Goal: Task Accomplishment & Management: Manage account settings

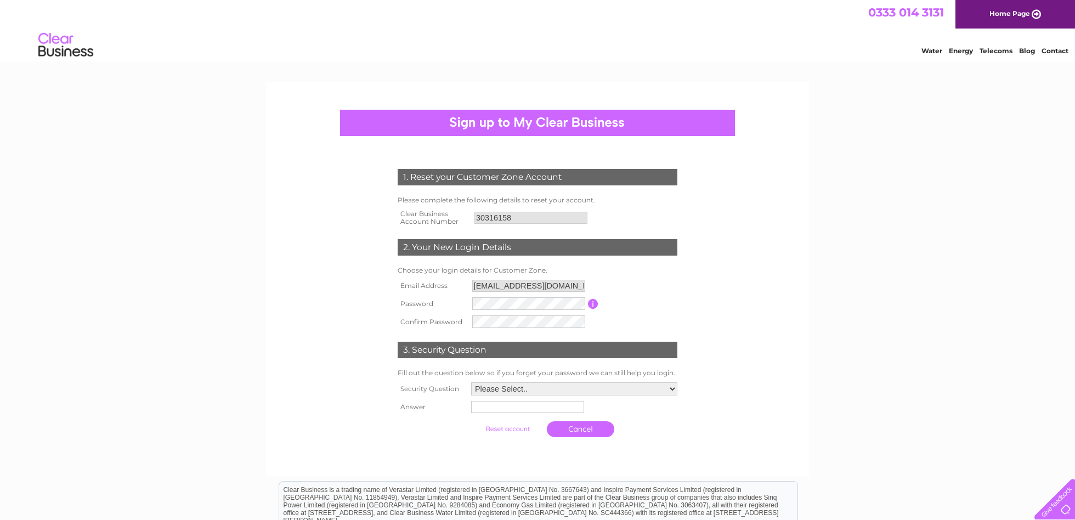
click at [512, 286] on input "[EMAIL_ADDRESS][DOMAIN_NAME]" at bounding box center [528, 286] width 113 height 12
drag, startPoint x: 529, startPoint y: 278, endPoint x: 516, endPoint y: 278, distance: 13.2
click at [516, 280] on input "[EMAIL_ADDRESS][DOMAIN_NAME]" at bounding box center [529, 286] width 114 height 13
click at [516, 280] on input "hello@frankiecoffee.co.uk" at bounding box center [529, 286] width 114 height 13
click at [514, 280] on input "hello@frankiecoffee.co.uk" at bounding box center [529, 286] width 114 height 13
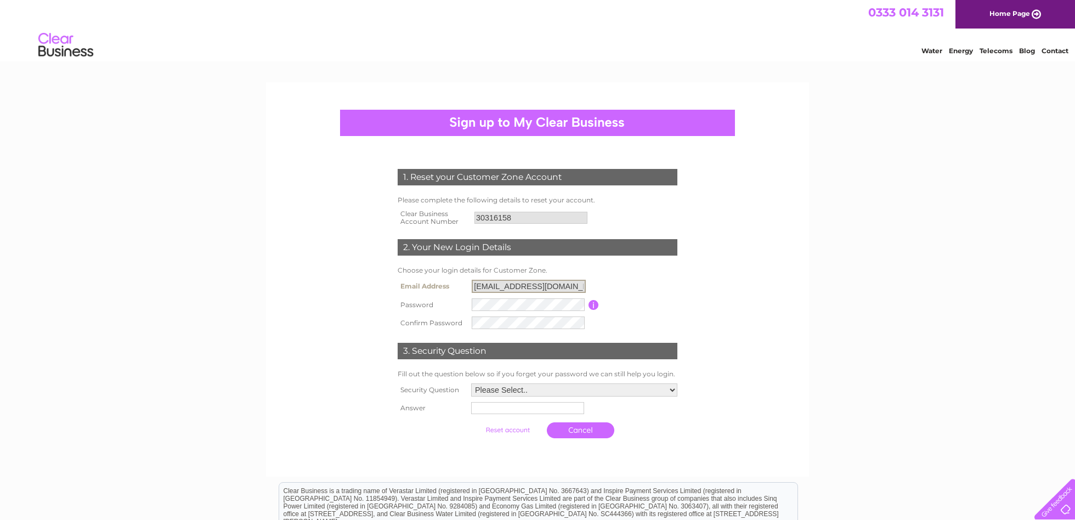
click at [511, 280] on input "hello@frankiecoffee.co.uk" at bounding box center [529, 286] width 114 height 13
drag, startPoint x: 511, startPoint y: 282, endPoint x: 498, endPoint y: 290, distance: 15.5
click at [498, 290] on input "hello@frankiecoffee.co.uk" at bounding box center [529, 286] width 114 height 13
select select "5"
click at [498, 409] on input "text" at bounding box center [526, 408] width 113 height 12
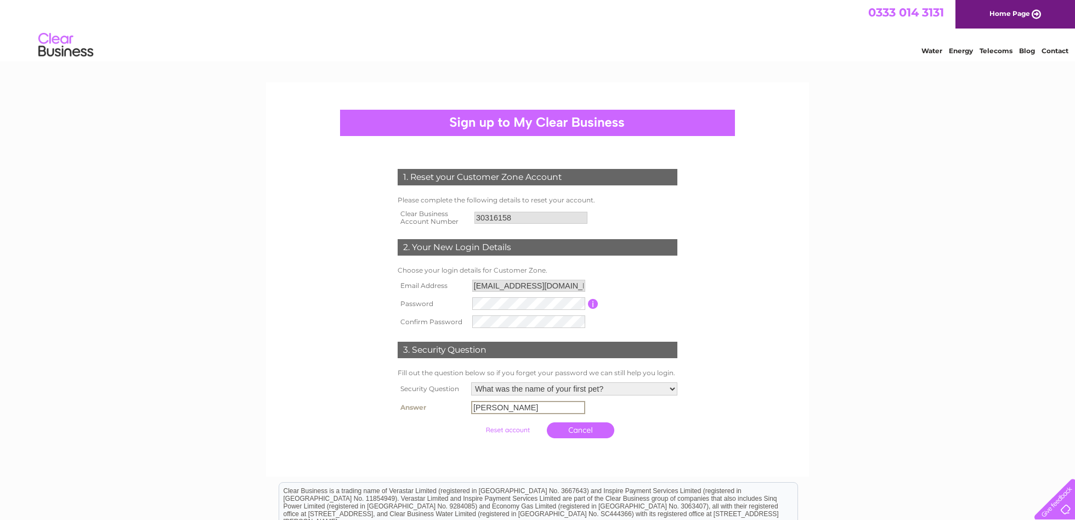
type input "Chloe"
click at [508, 429] on input "submit" at bounding box center [507, 428] width 67 height 15
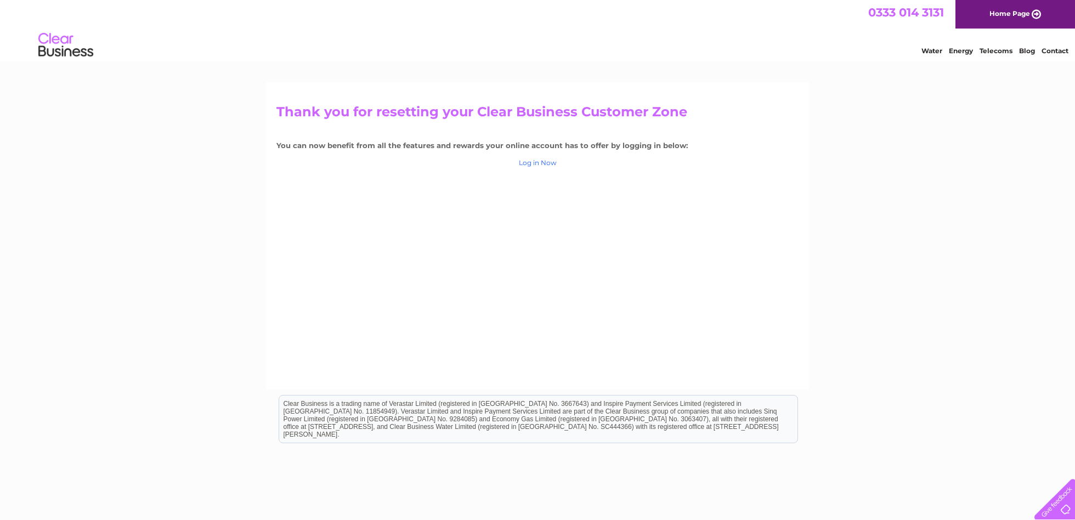
click at [539, 160] on link "Log in Now" at bounding box center [538, 163] width 38 height 8
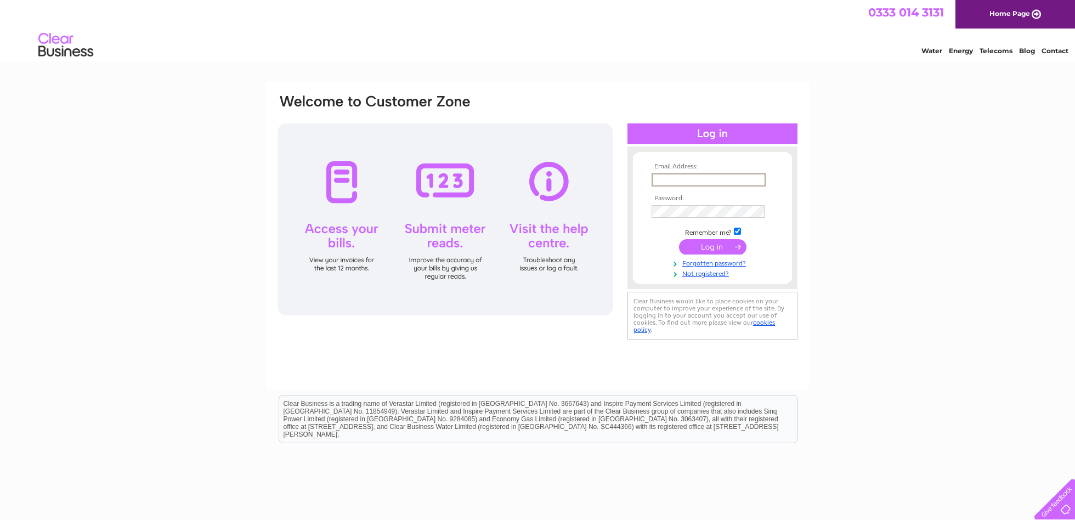
type input "hello@frankiecoffee.co.uk"
click at [713, 246] on input "submit" at bounding box center [712, 246] width 67 height 15
click at [722, 249] on input "submit" at bounding box center [712, 245] width 67 height 15
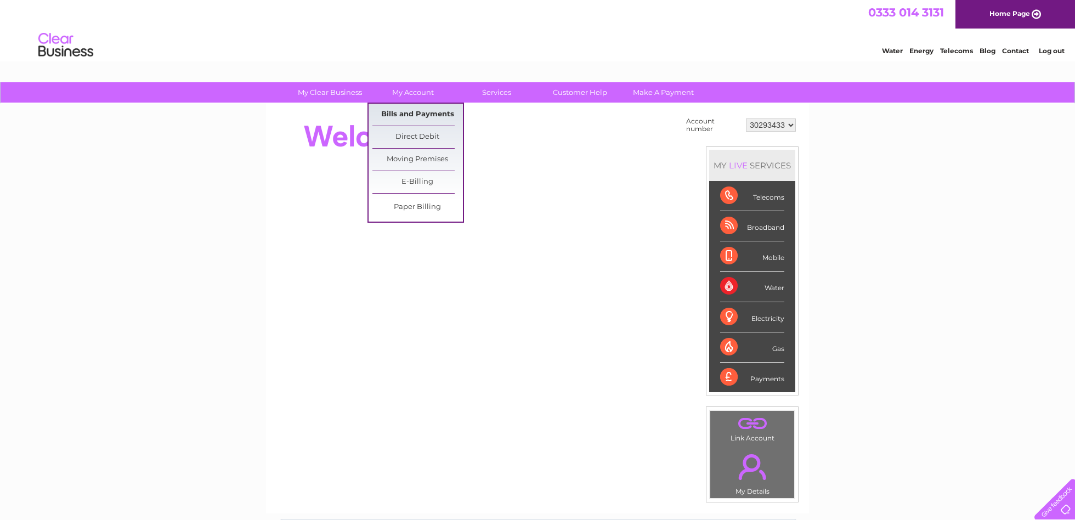
click at [404, 112] on link "Bills and Payments" at bounding box center [418, 115] width 91 height 22
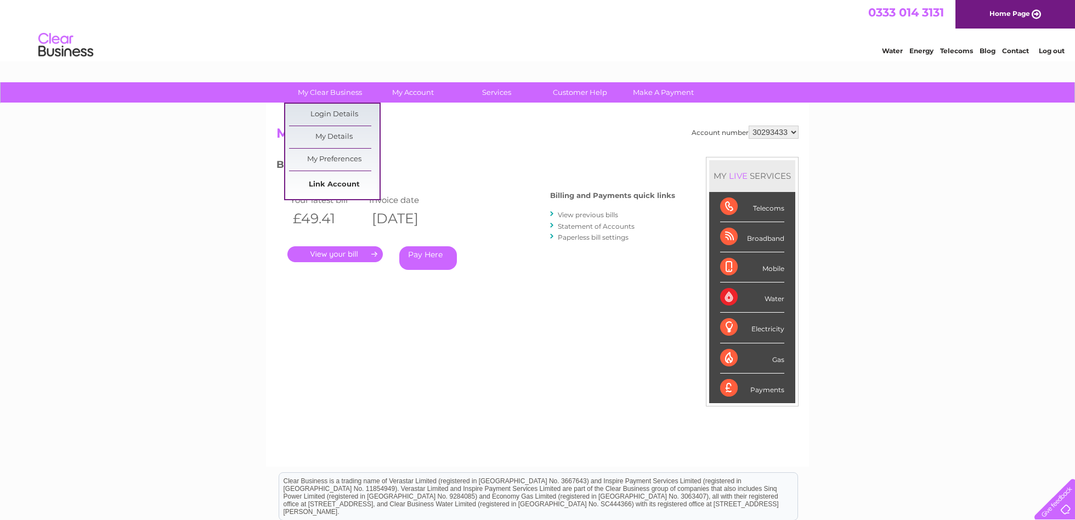
click at [344, 184] on link "Link Account" at bounding box center [334, 185] width 91 height 22
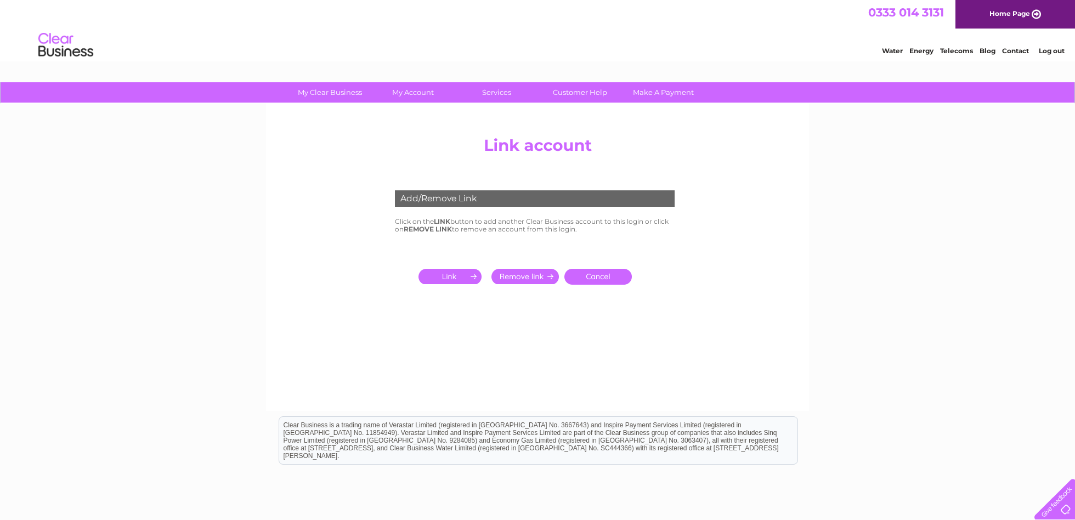
click at [444, 274] on input "submit" at bounding box center [452, 276] width 67 height 15
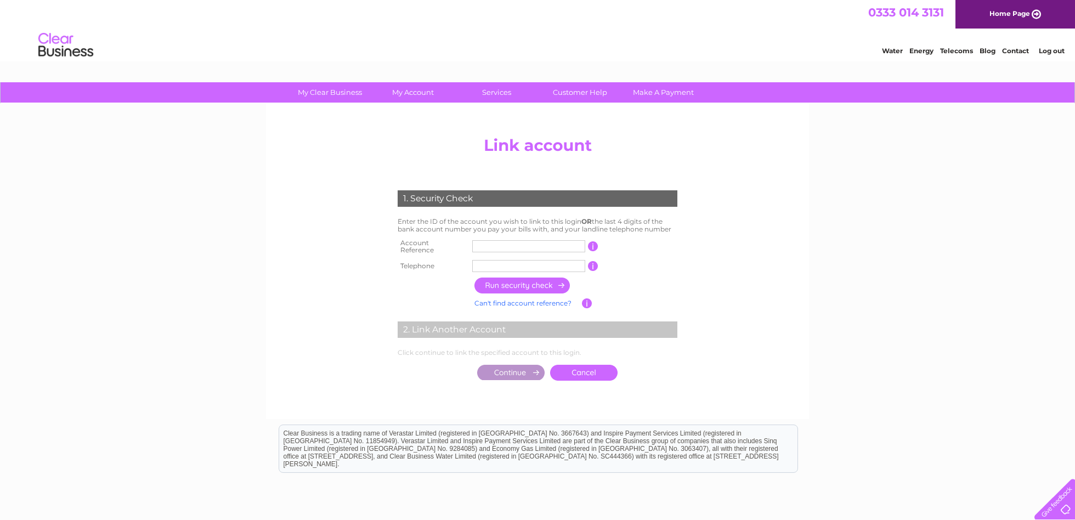
click at [483, 240] on input "text" at bounding box center [528, 246] width 113 height 12
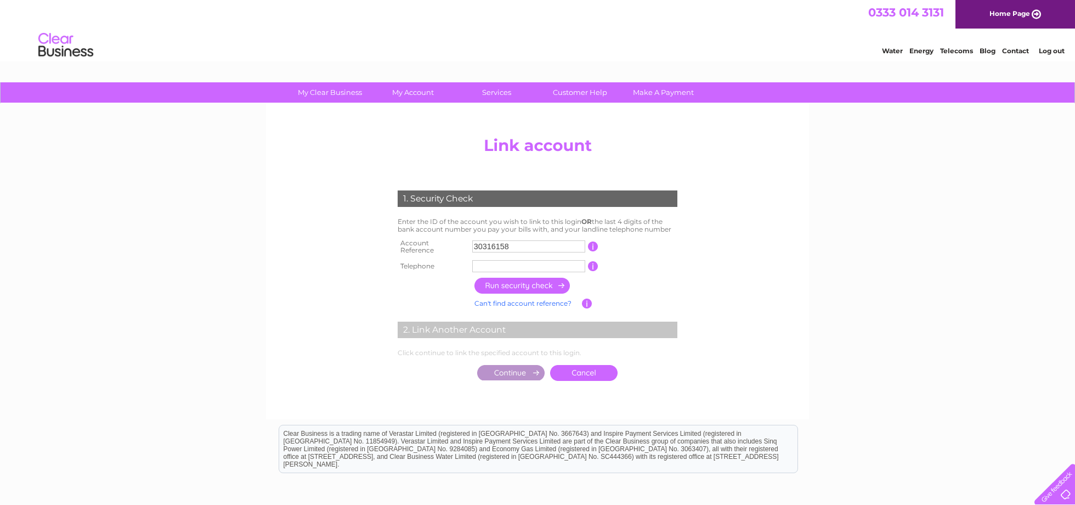
type input "30316158"
click at [623, 261] on td "1 of the landline telephone numbers you have given us" at bounding box center [640, 266] width 82 height 18
click at [531, 281] on input "button" at bounding box center [523, 286] width 97 height 16
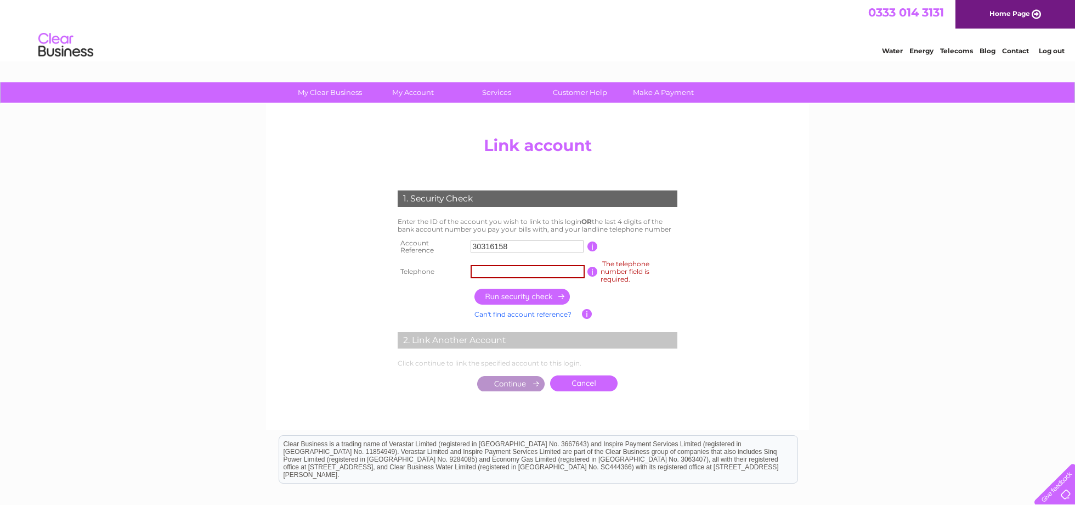
click at [532, 269] on input "text" at bounding box center [528, 271] width 114 height 13
type input "07783543636"
click at [540, 292] on input "button" at bounding box center [523, 297] width 97 height 16
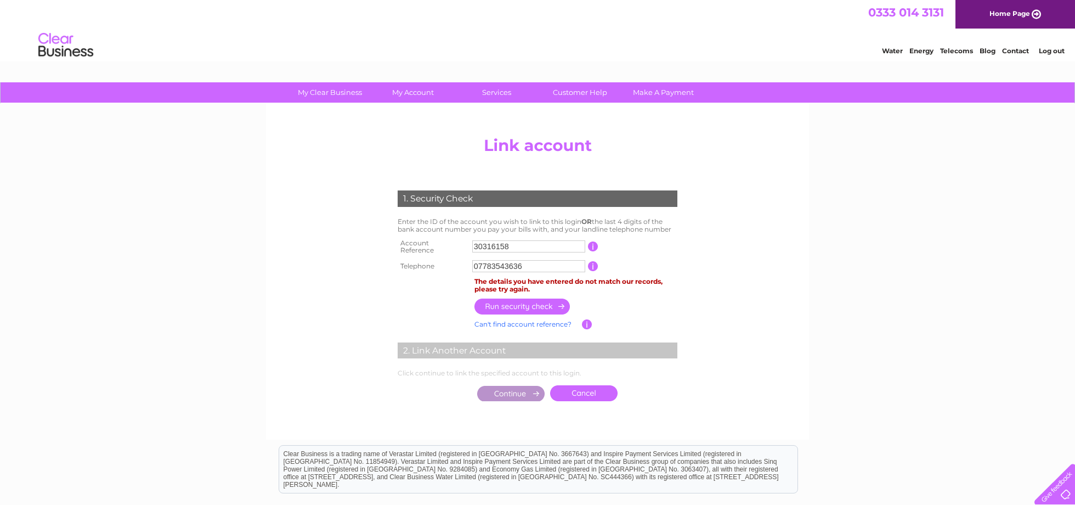
drag, startPoint x: 537, startPoint y: 263, endPoint x: 454, endPoint y: 256, distance: 82.6
click at [454, 257] on tr "Telephone 07783543636 1 of the landline telephone numbers you have given us" at bounding box center [537, 266] width 285 height 18
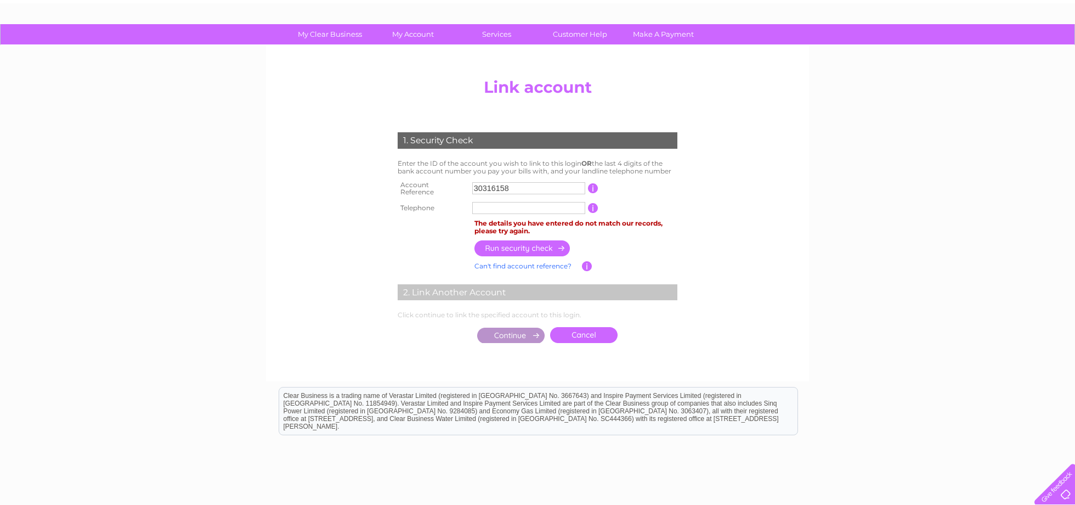
scroll to position [57, 0]
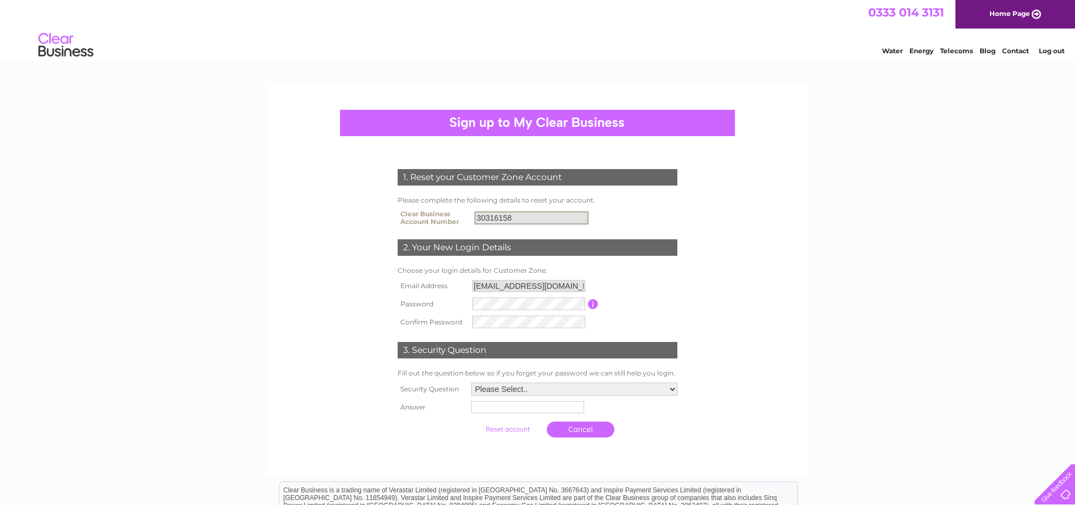
drag, startPoint x: 521, startPoint y: 216, endPoint x: 483, endPoint y: 217, distance: 37.3
click at [483, 217] on input "30316158" at bounding box center [532, 217] width 114 height 13
click at [481, 217] on input "30316158" at bounding box center [532, 217] width 114 height 13
drag, startPoint x: 523, startPoint y: 212, endPoint x: 465, endPoint y: 213, distance: 58.2
click at [465, 213] on tr "Clear Business Account Number 30316158" at bounding box center [537, 218] width 285 height 22
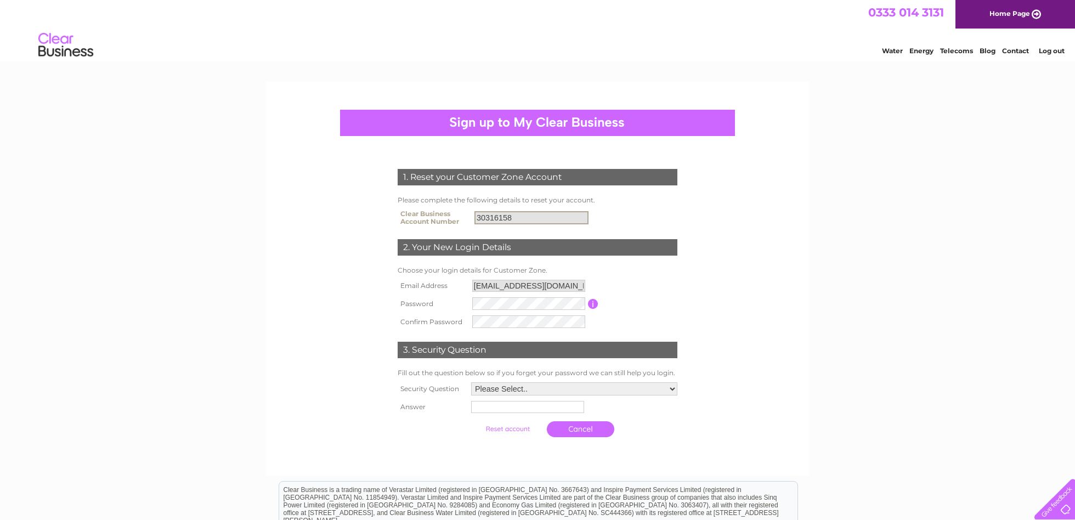
click at [1058, 50] on link "Log out" at bounding box center [1052, 51] width 26 height 8
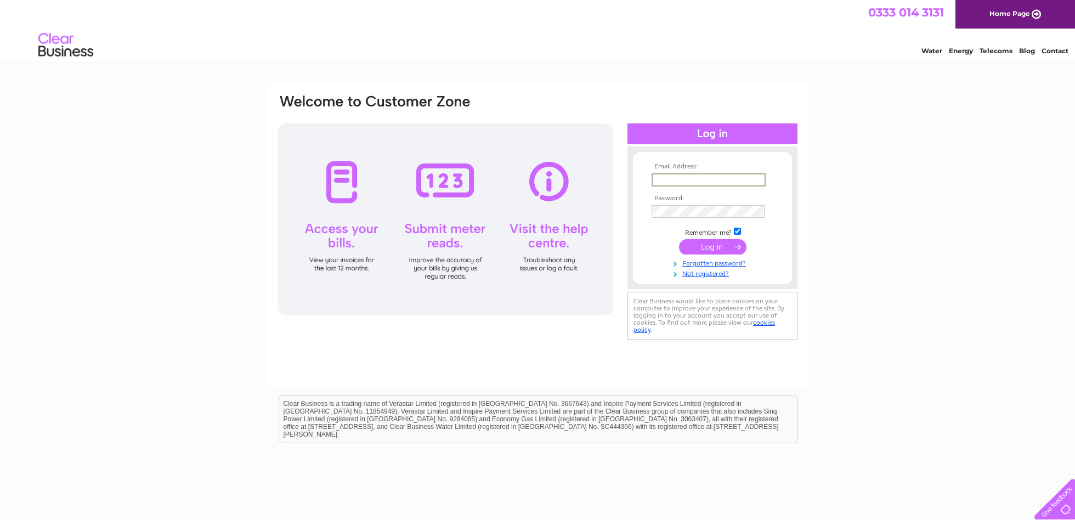
click at [872, 145] on div "Email Address: Password:" at bounding box center [537, 329] width 1075 height 495
click at [679, 181] on input "text" at bounding box center [709, 179] width 114 height 13
type input "[EMAIL_ADDRESS][DOMAIN_NAME]"
click at [713, 246] on input "submit" at bounding box center [712, 246] width 67 height 15
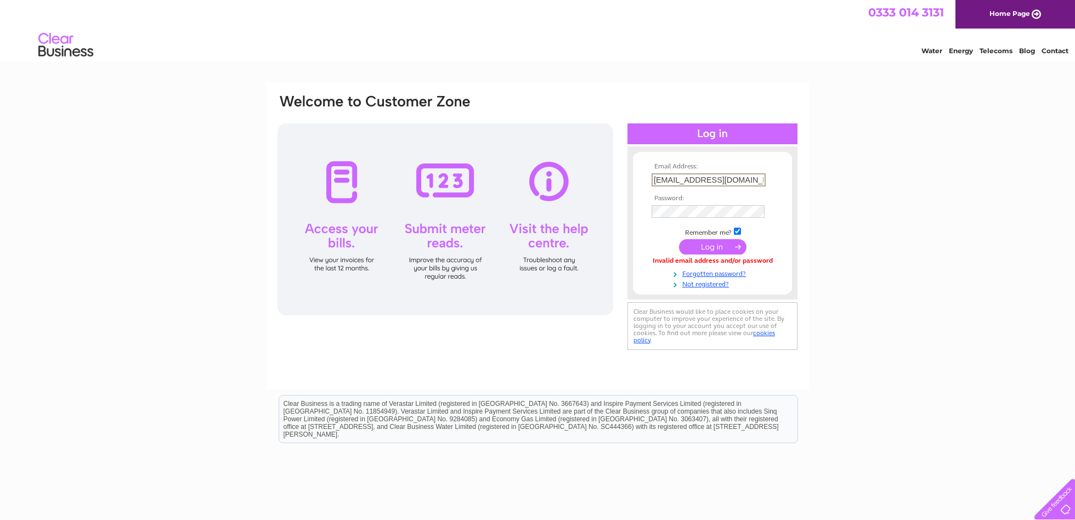
click at [596, 257] on div at bounding box center [446, 219] width 336 height 192
click at [713, 246] on input "submit" at bounding box center [712, 246] width 67 height 15
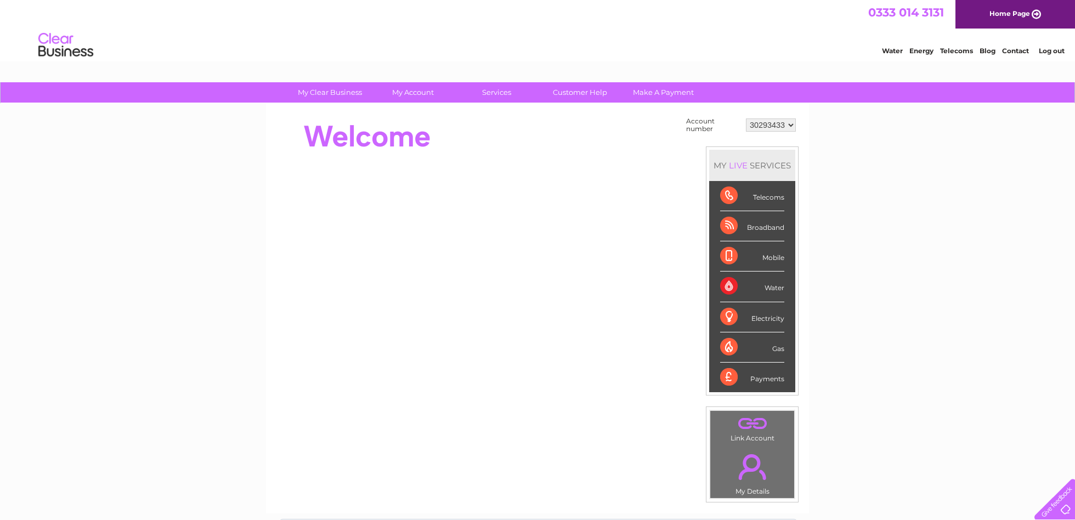
click at [754, 429] on link "." at bounding box center [752, 423] width 78 height 19
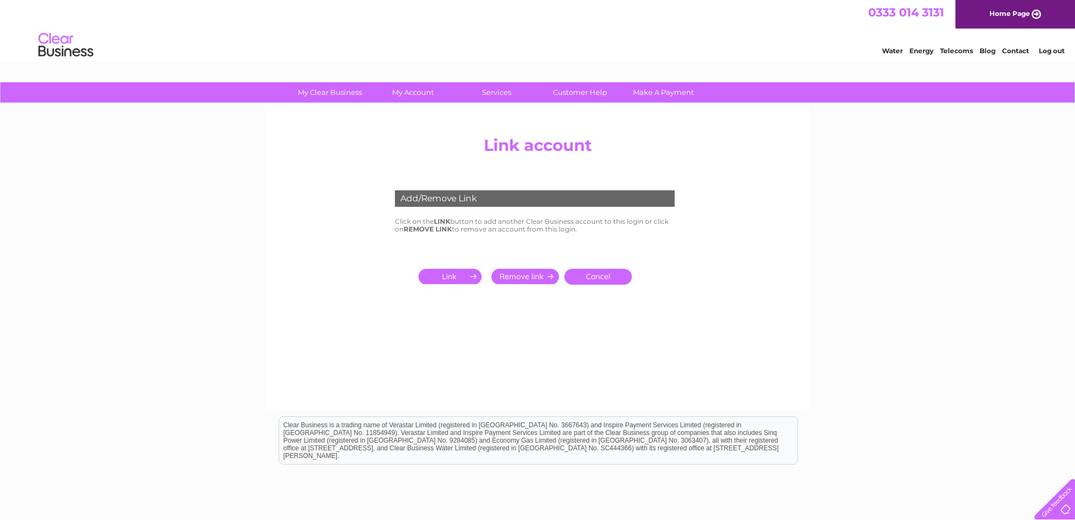
click at [451, 274] on input "submit" at bounding box center [452, 276] width 67 height 15
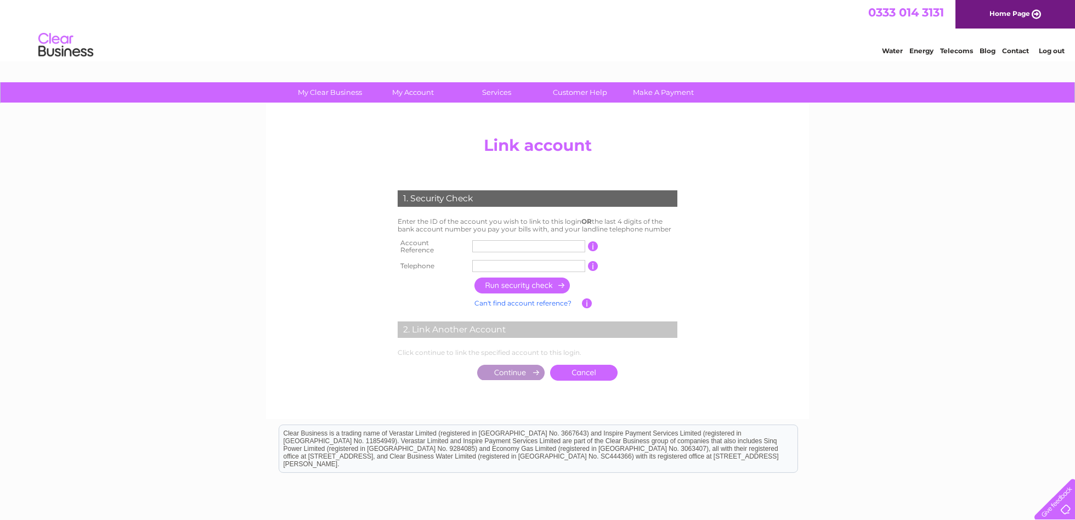
click at [491, 243] on input "text" at bounding box center [528, 246] width 113 height 12
type input "30316158"
click at [490, 264] on input "text" at bounding box center [528, 266] width 113 height 12
type input "07428883234"
click at [536, 278] on input "button" at bounding box center [523, 286] width 97 height 16
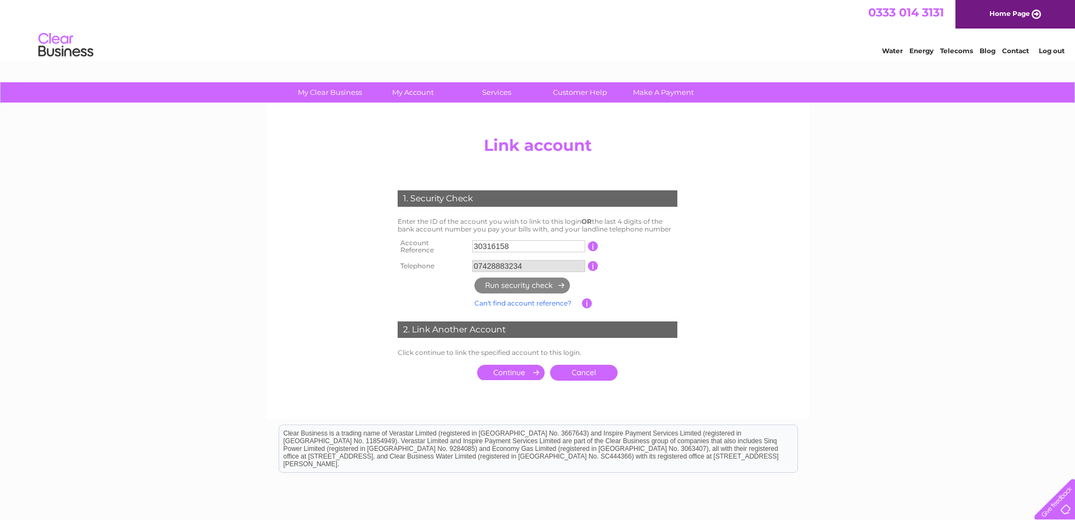
scroll to position [22, 0]
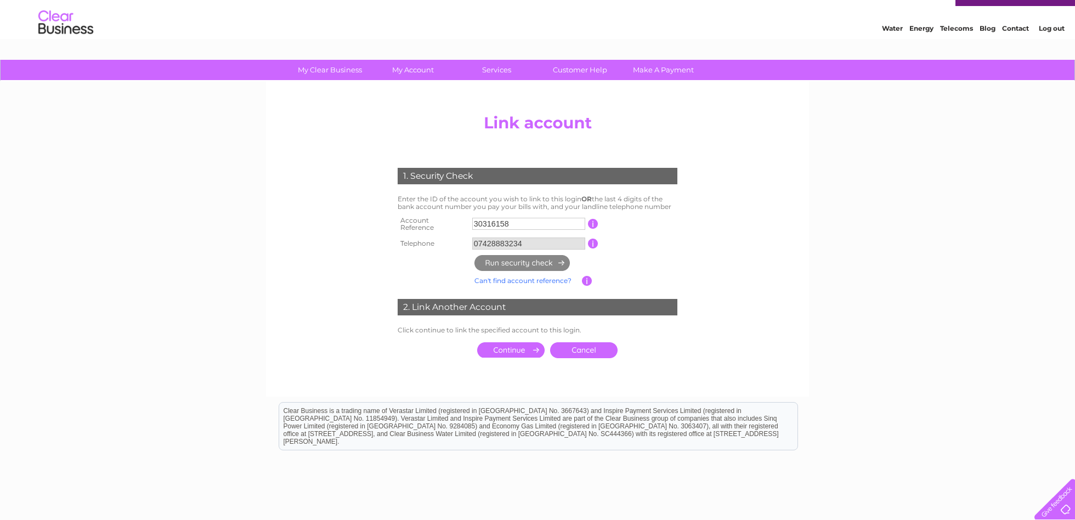
click at [511, 345] on input "submit" at bounding box center [510, 349] width 67 height 15
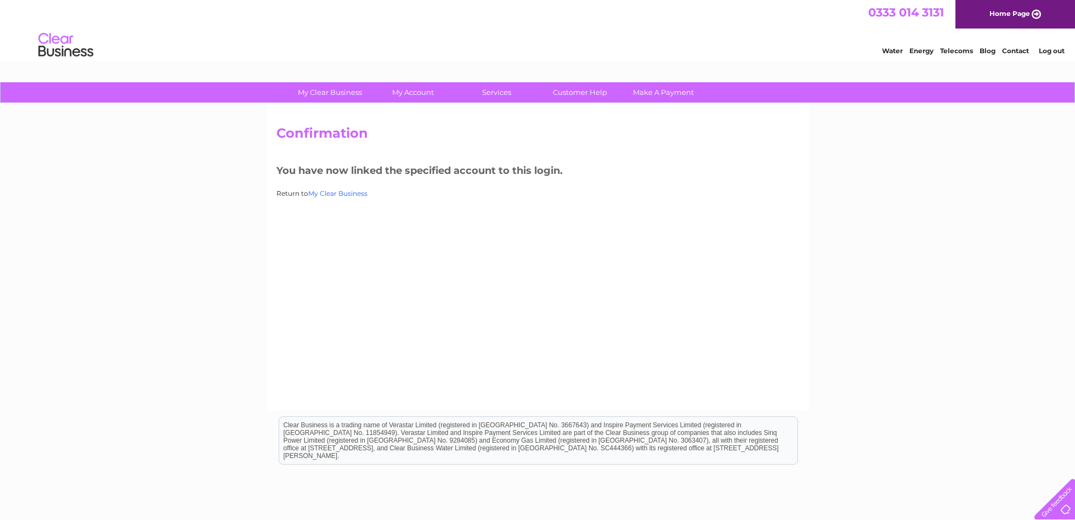
click at [345, 193] on link "My Clear Business" at bounding box center [337, 193] width 59 height 8
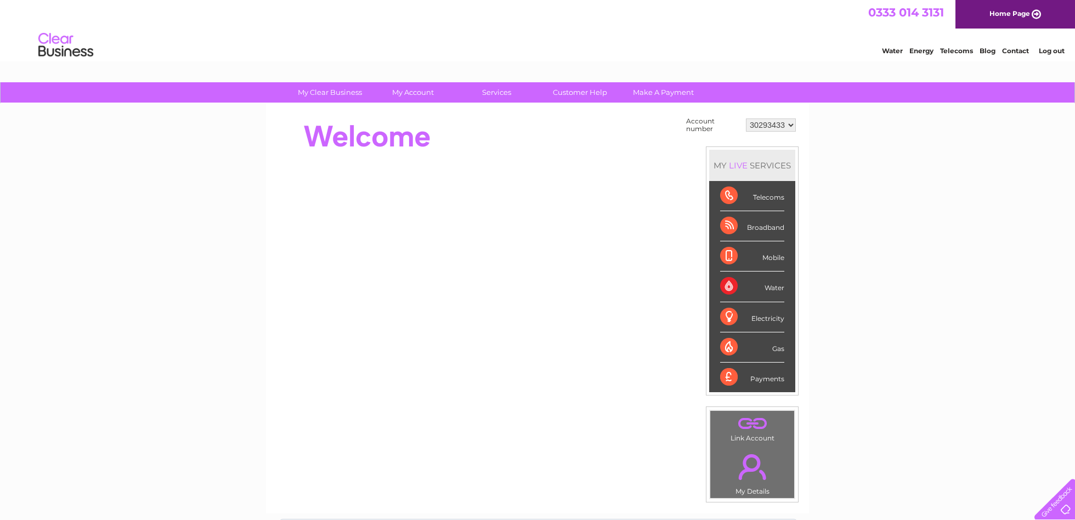
select select "30316158"
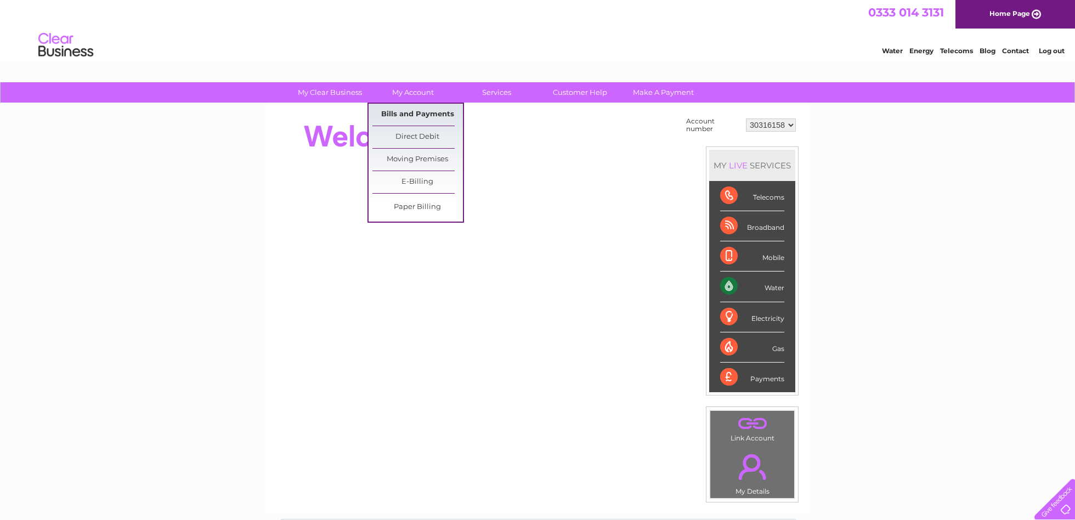
click at [419, 114] on link "Bills and Payments" at bounding box center [418, 115] width 91 height 22
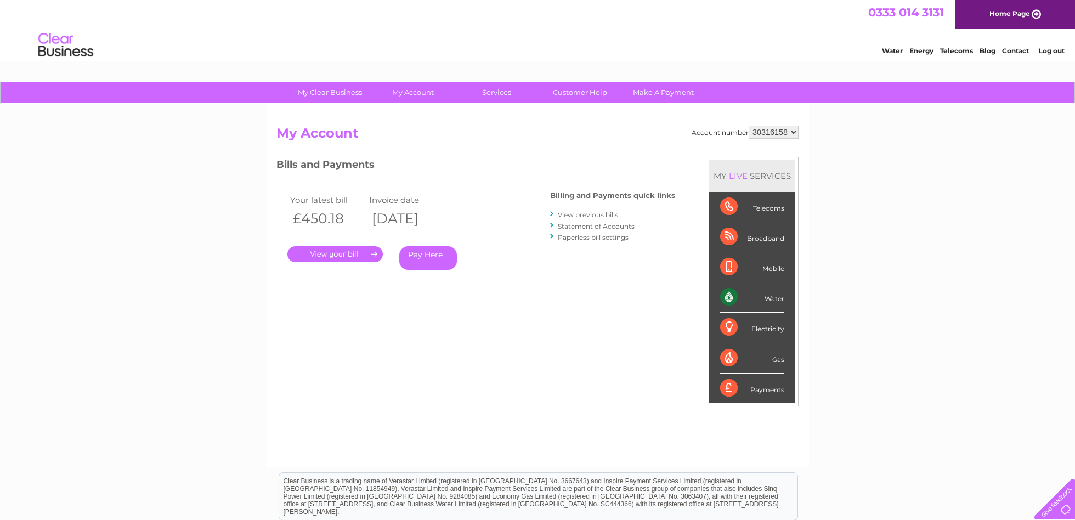
click at [322, 250] on link "." at bounding box center [335, 254] width 95 height 16
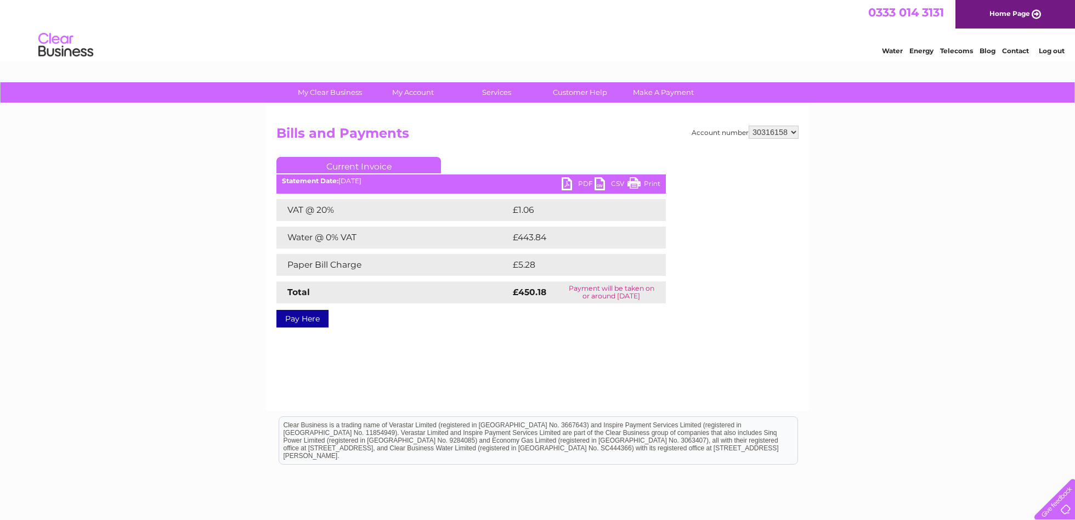
click at [514, 126] on h2 "Bills and Payments" at bounding box center [538, 136] width 522 height 21
click at [579, 148] on div "Account number 30293433 30316158 Bills and Payments Current Invoice PDF CSV Pri…" at bounding box center [538, 225] width 522 height 198
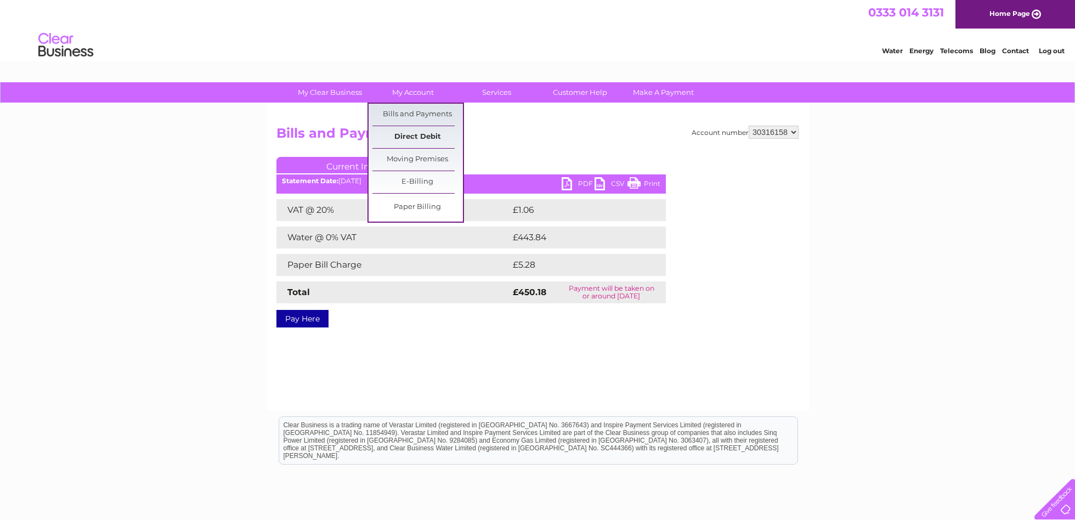
click at [409, 133] on link "Direct Debit" at bounding box center [418, 137] width 91 height 22
click at [422, 136] on link "Direct Debit" at bounding box center [418, 137] width 91 height 22
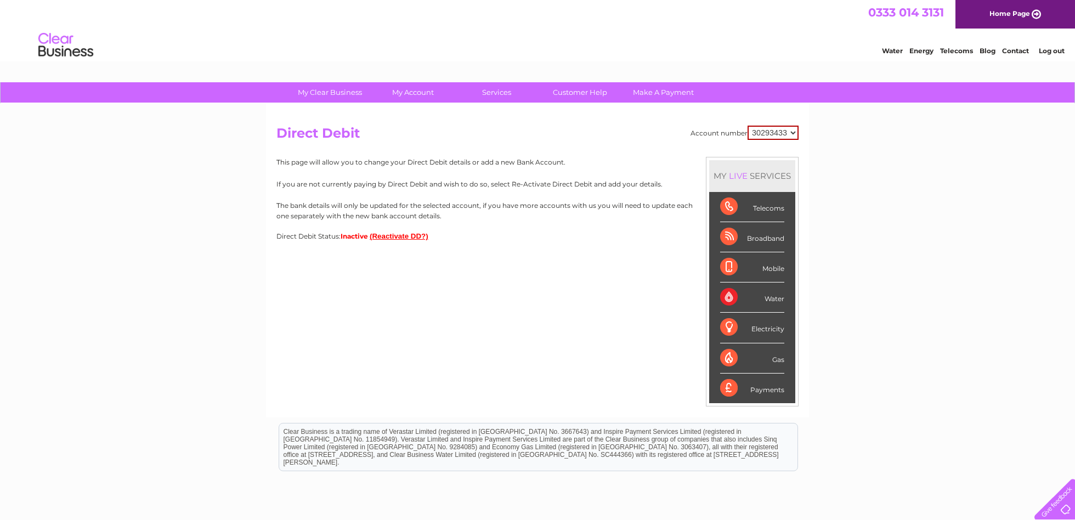
select select "30316158"
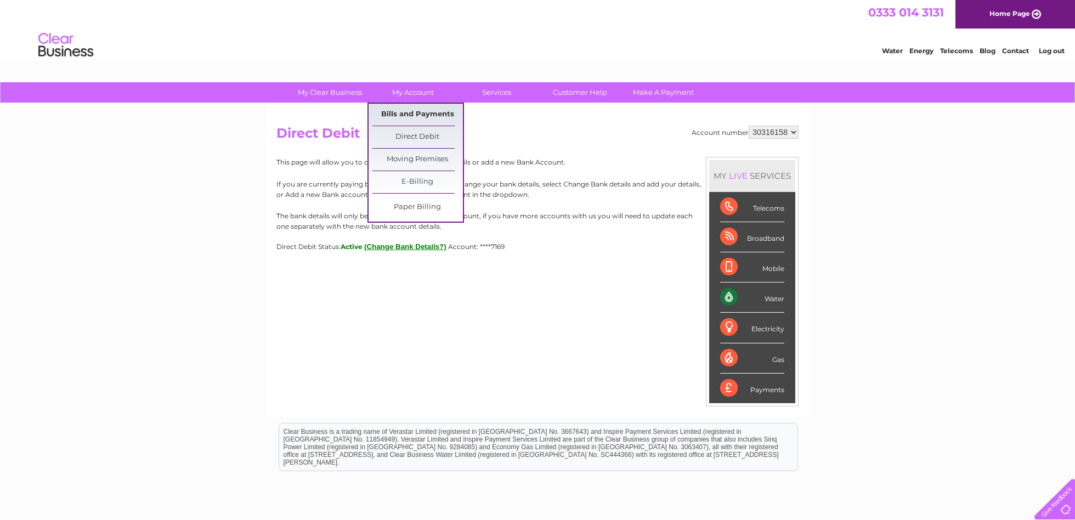
click at [418, 114] on link "Bills and Payments" at bounding box center [418, 115] width 91 height 22
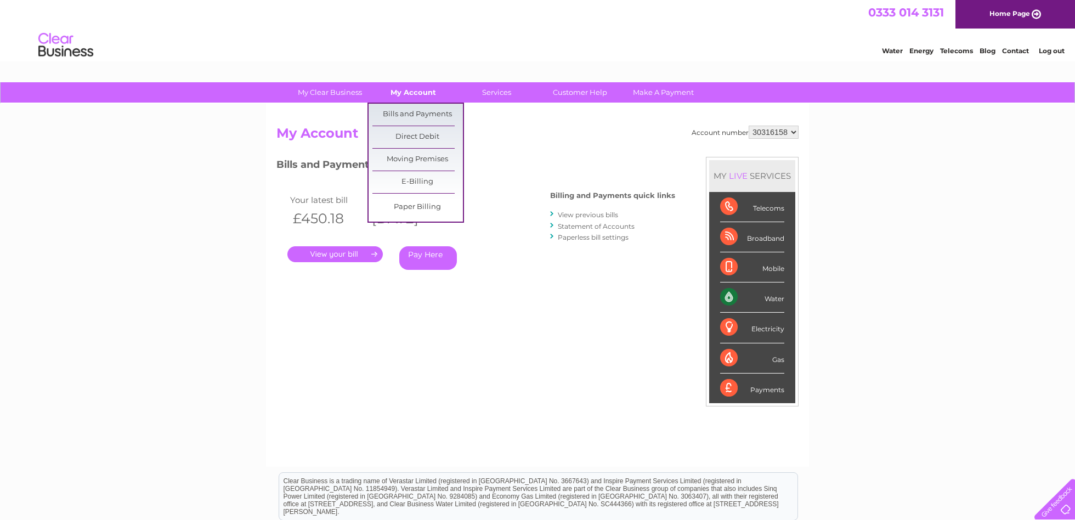
click at [416, 92] on link "My Account" at bounding box center [413, 92] width 91 height 20
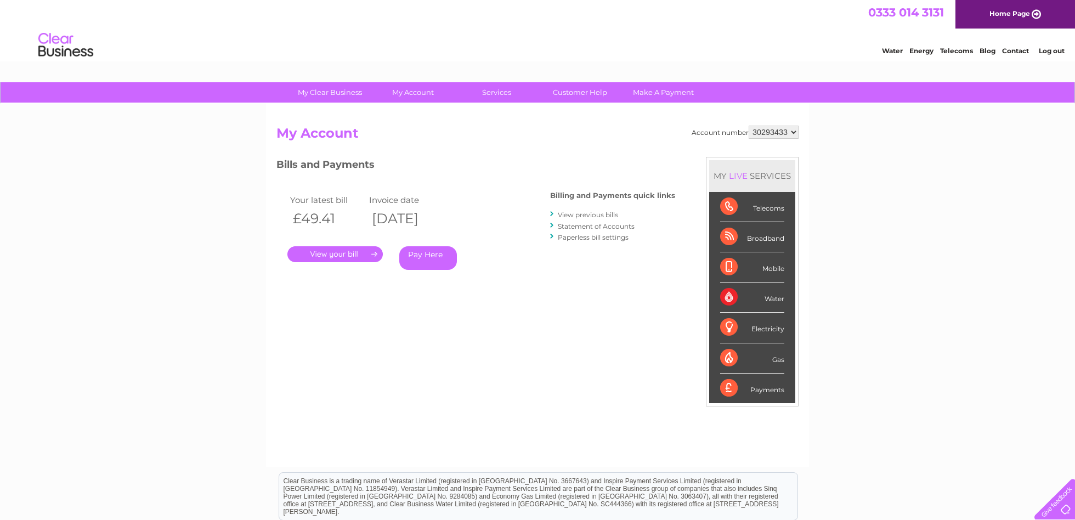
select select "30316158"
click at [761, 388] on div "Payments" at bounding box center [752, 389] width 64 height 30
click at [736, 387] on div "Payments" at bounding box center [752, 389] width 64 height 30
click at [720, 387] on li "Payments" at bounding box center [752, 389] width 86 height 30
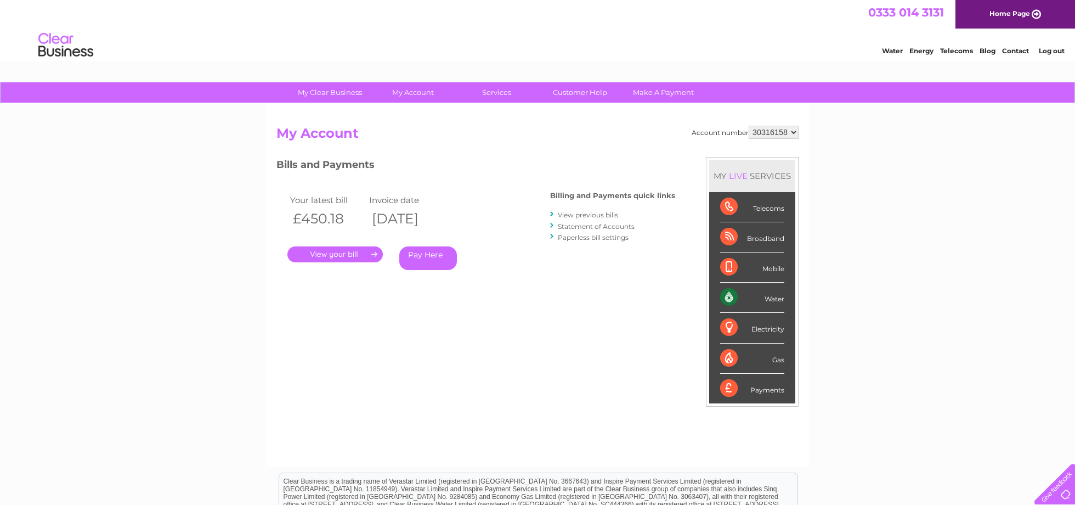
click at [739, 179] on div "LIVE" at bounding box center [738, 176] width 23 height 10
click at [737, 177] on div "LIVE" at bounding box center [738, 176] width 23 height 10
click at [1020, 49] on link "Contact" at bounding box center [1015, 51] width 27 height 8
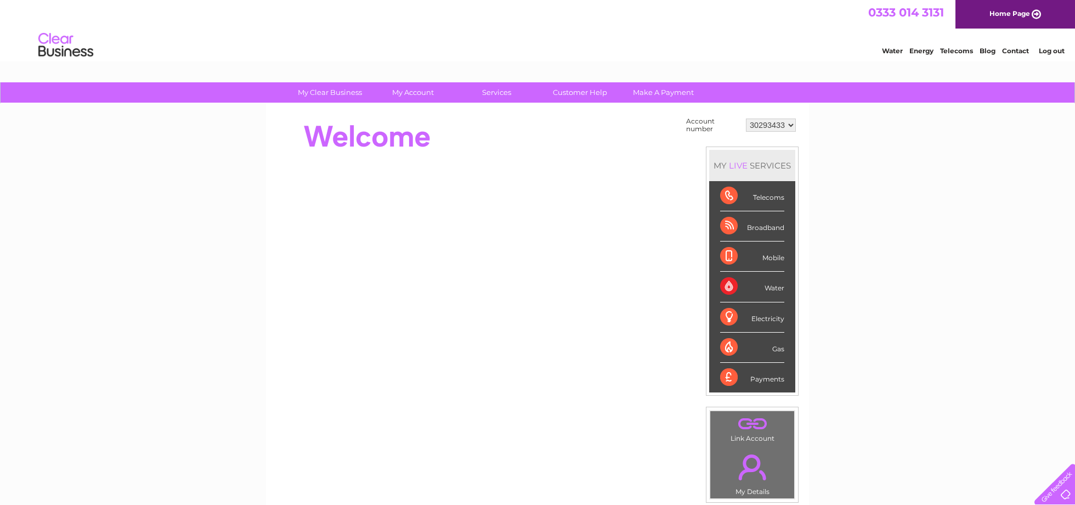
click at [762, 131] on td "30293433 30316158" at bounding box center [770, 125] width 55 height 21
select select "30316158"
click at [583, 95] on link "Customer Help" at bounding box center [580, 92] width 91 height 20
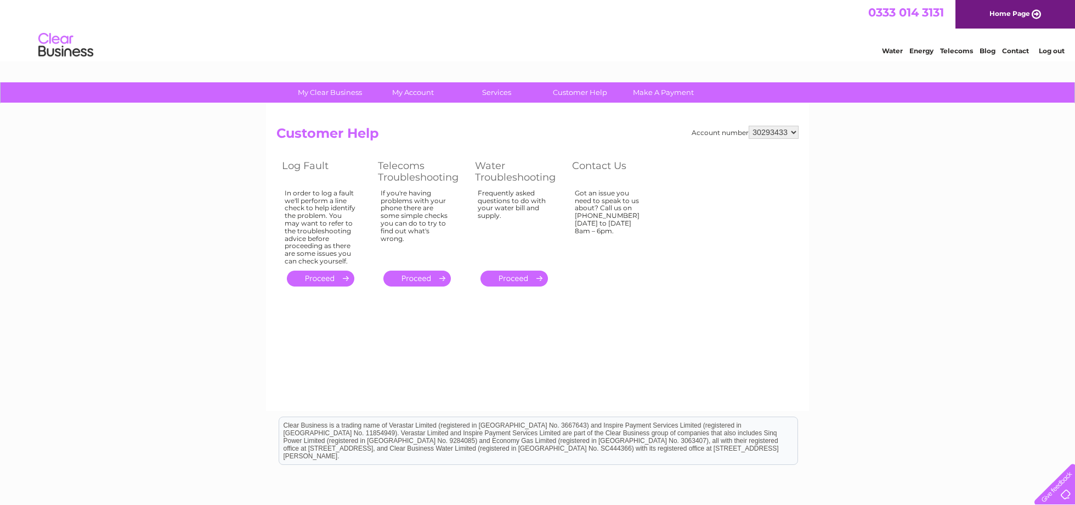
click at [751, 144] on h2 "Customer Help" at bounding box center [538, 136] width 522 height 21
select select "30316158"
click at [517, 271] on link "." at bounding box center [514, 279] width 67 height 16
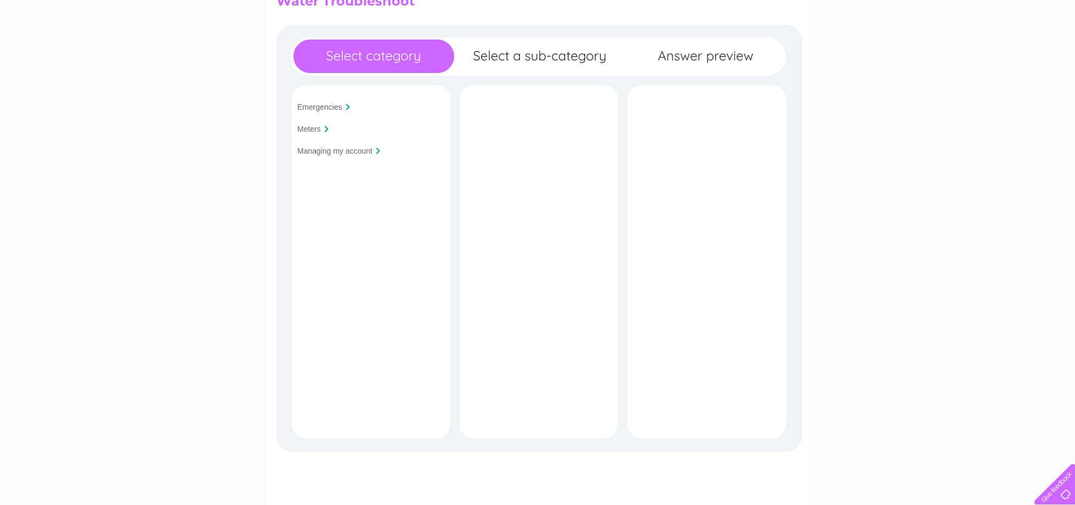
scroll to position [132, 0]
click at [323, 152] on input "Managing my account" at bounding box center [334, 151] width 75 height 9
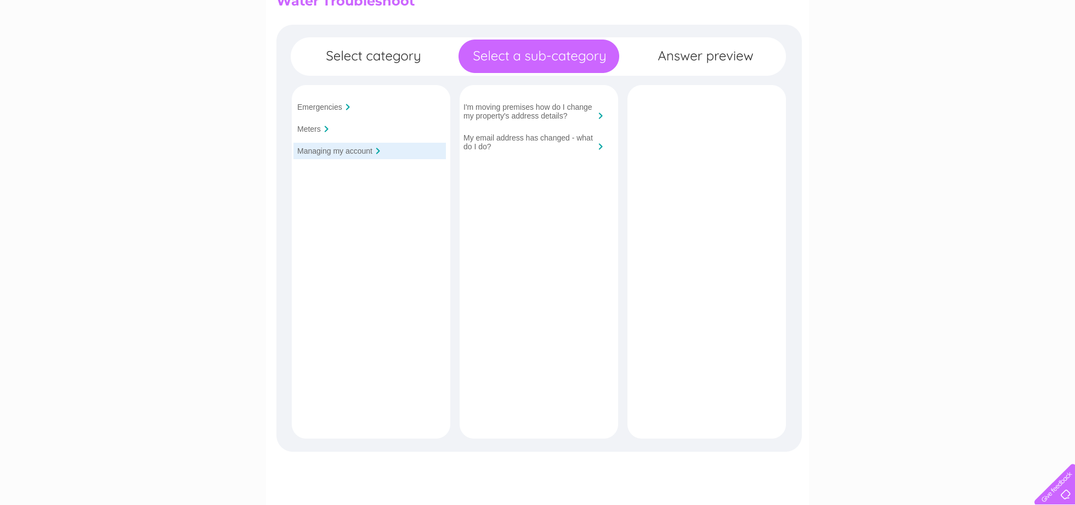
click at [318, 130] on input "Meters" at bounding box center [309, 129] width 24 height 9
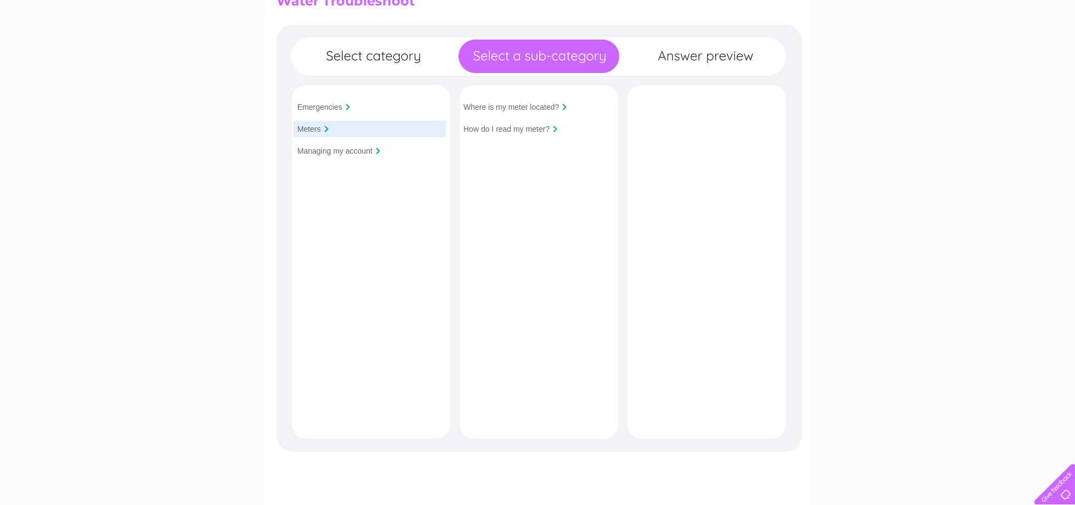
click at [331, 106] on input "Emergencies" at bounding box center [319, 107] width 45 height 9
click at [391, 60] on div "Emergencies Meters Managing my account Is your premises flooded?" at bounding box center [540, 280] width 526 height 510
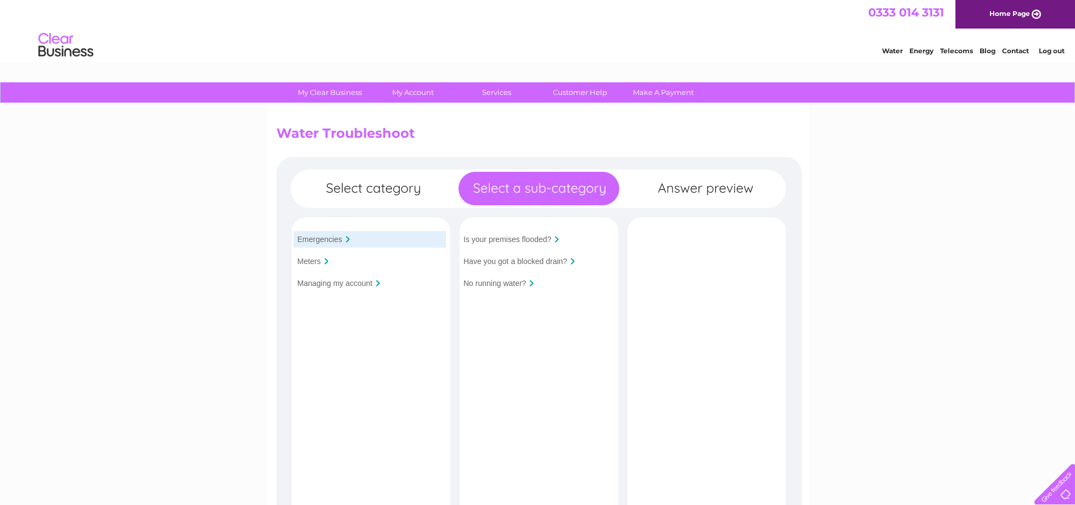
scroll to position [0, 0]
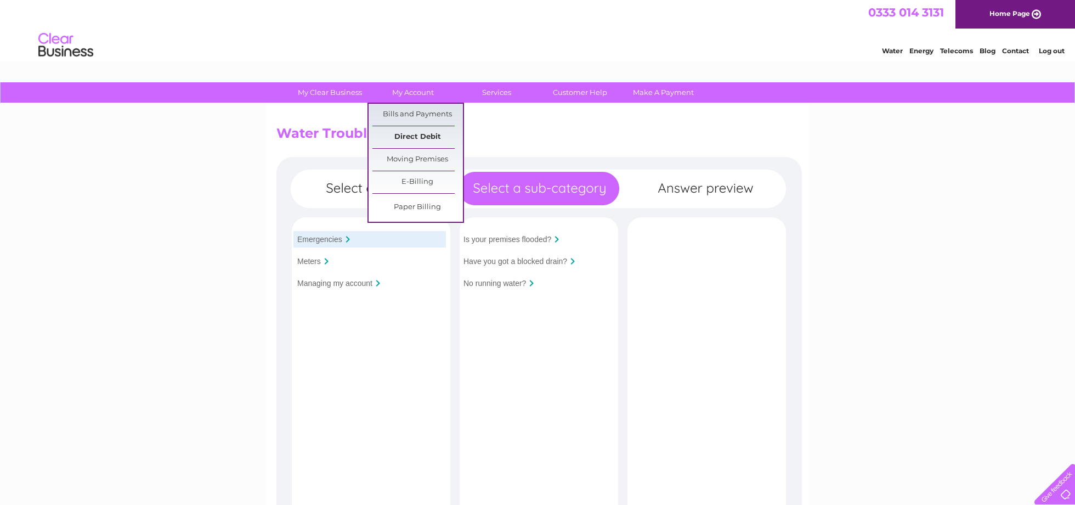
click at [421, 138] on link "Direct Debit" at bounding box center [418, 137] width 91 height 22
